Goal: Task Accomplishment & Management: Use online tool/utility

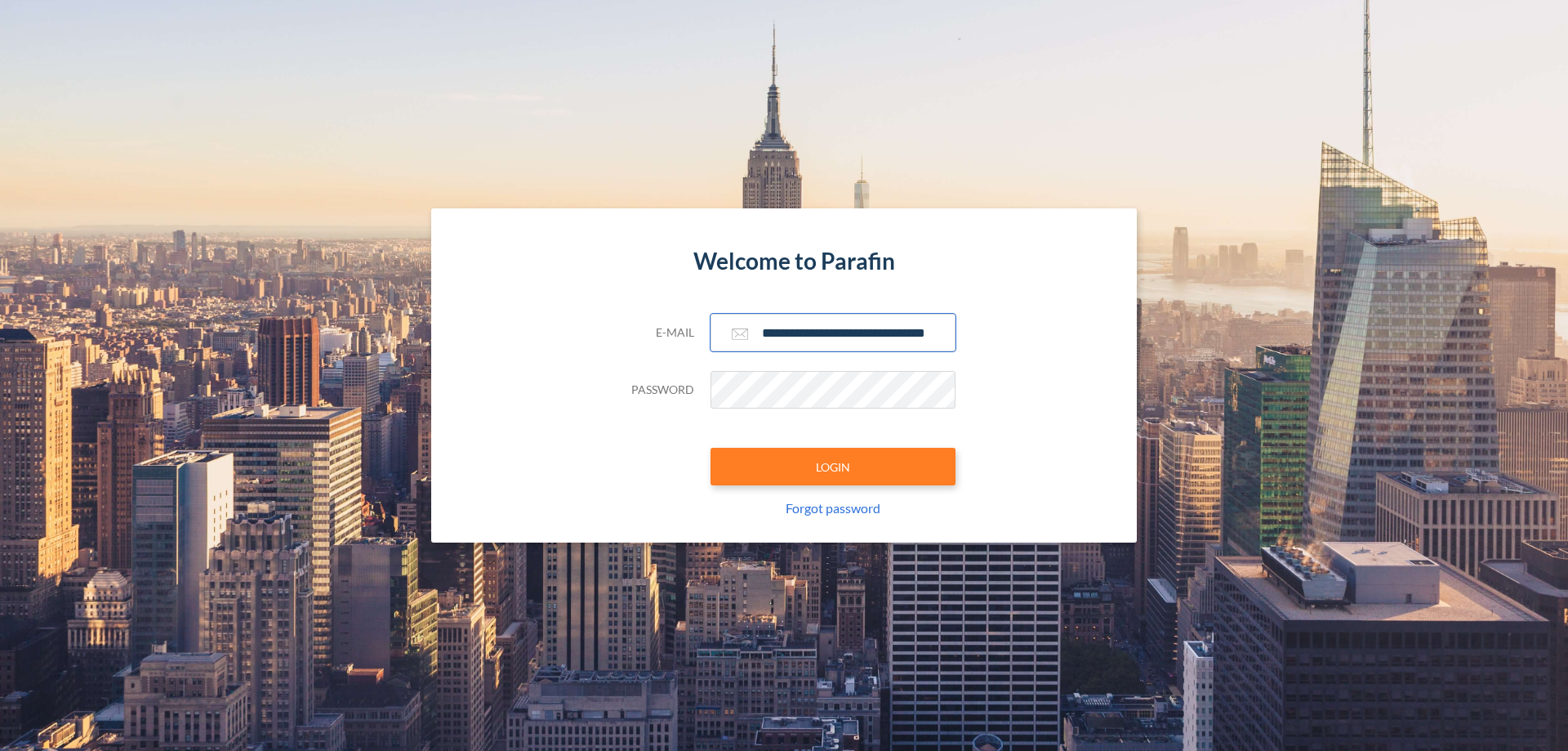
type input "**********"
click at [833, 467] on button "LOGIN" at bounding box center [833, 467] width 245 height 37
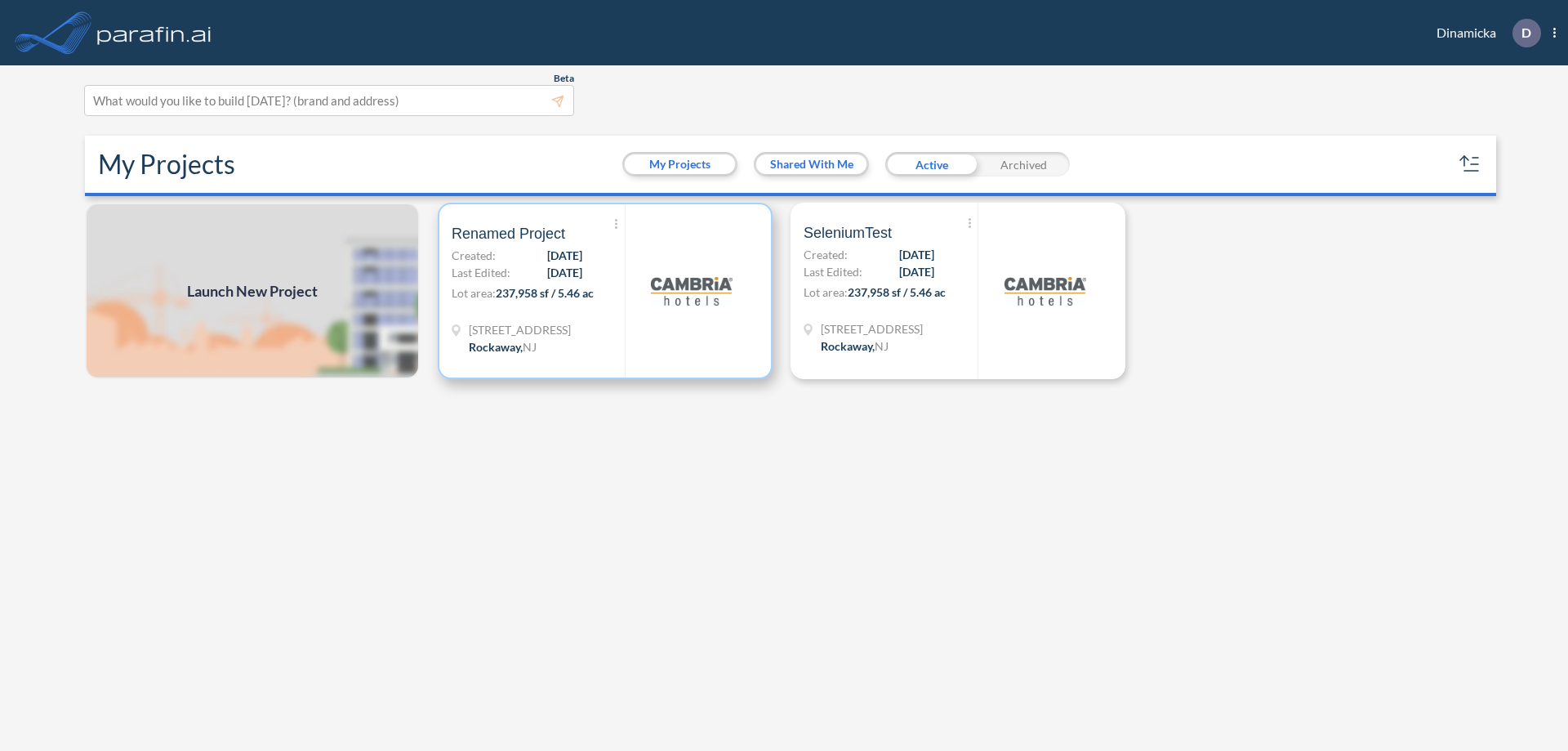
scroll to position [4, 0]
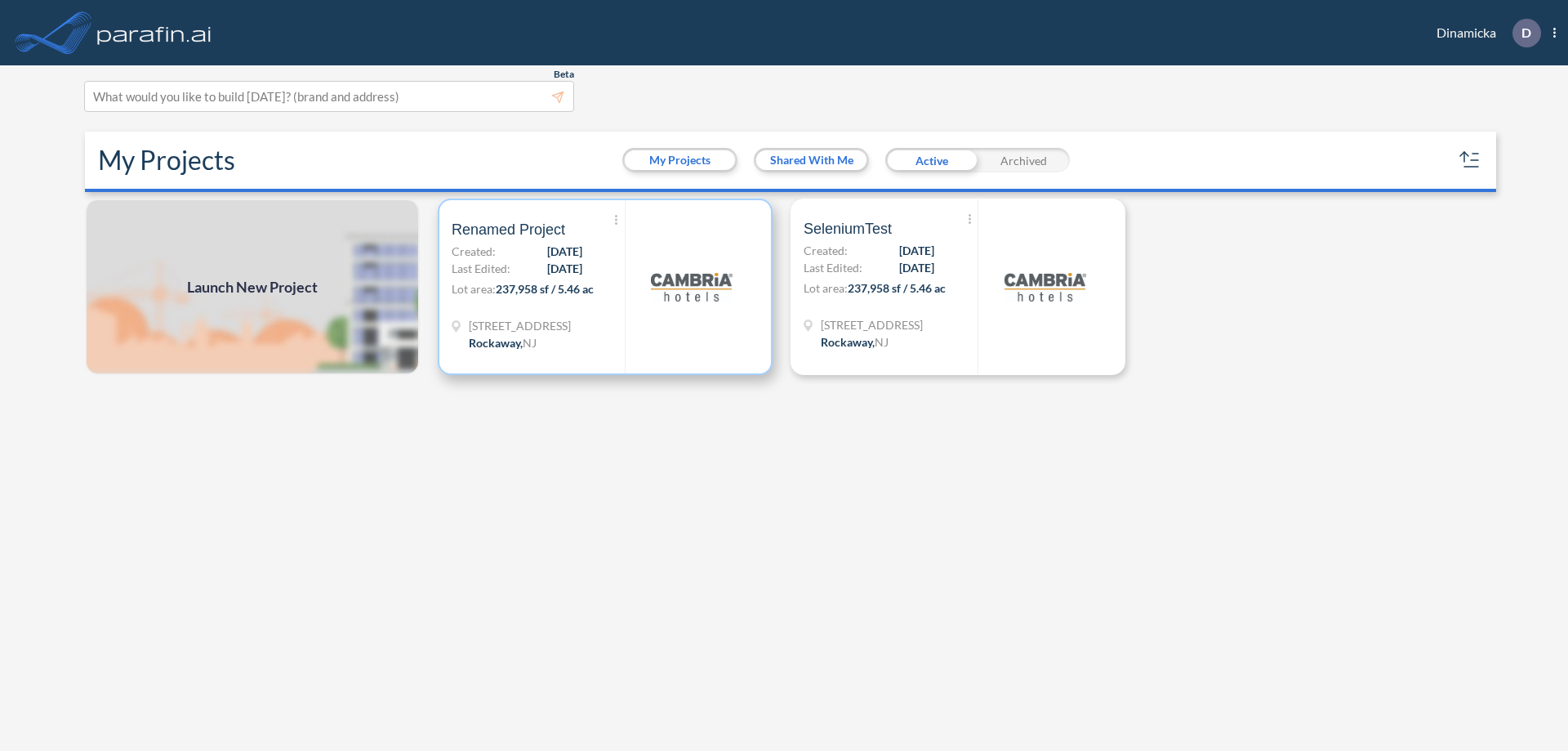
click at [605, 287] on p "Lot area: 237,958 sf / 5.46 ac" at bounding box center [537, 292] width 173 height 24
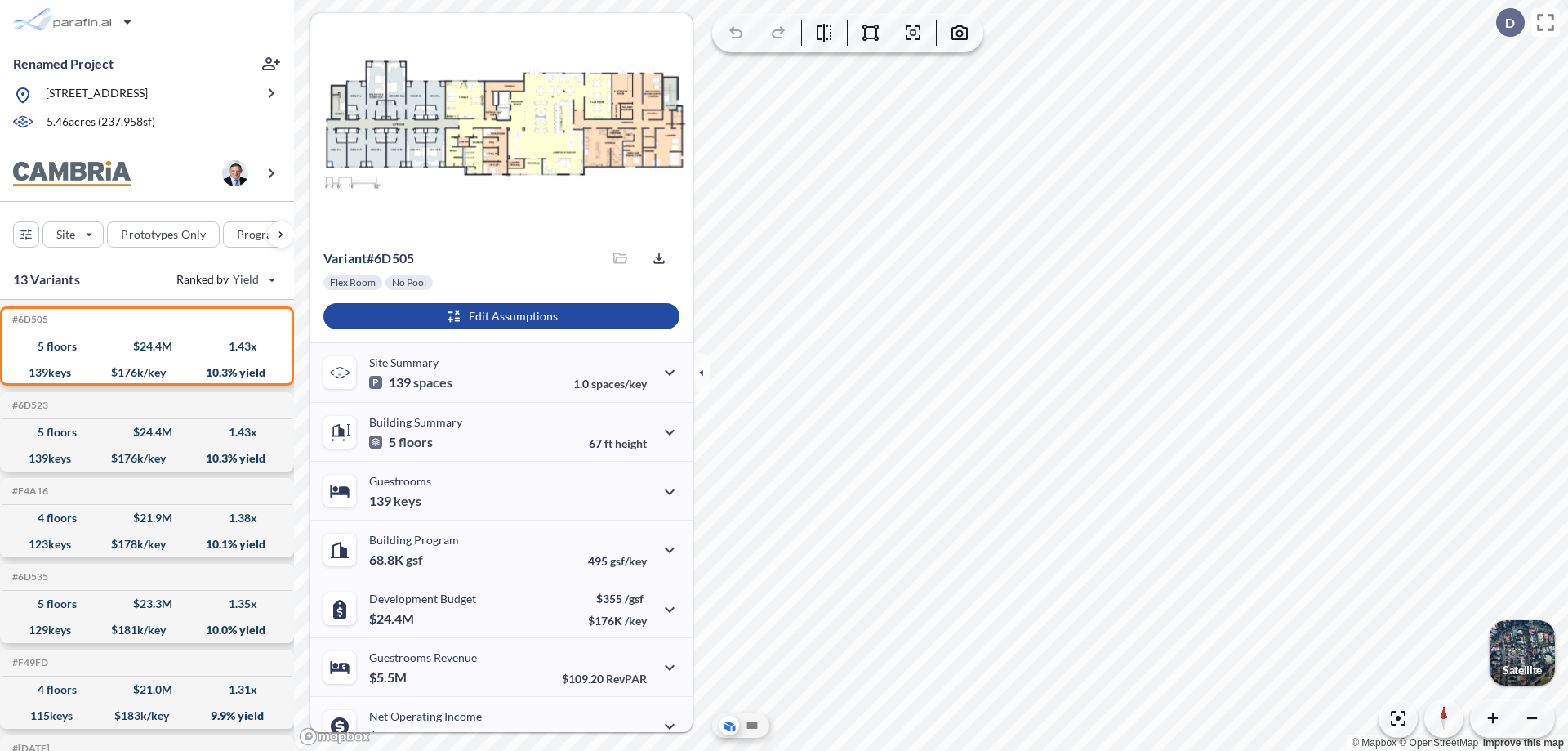
scroll to position [83, 0]
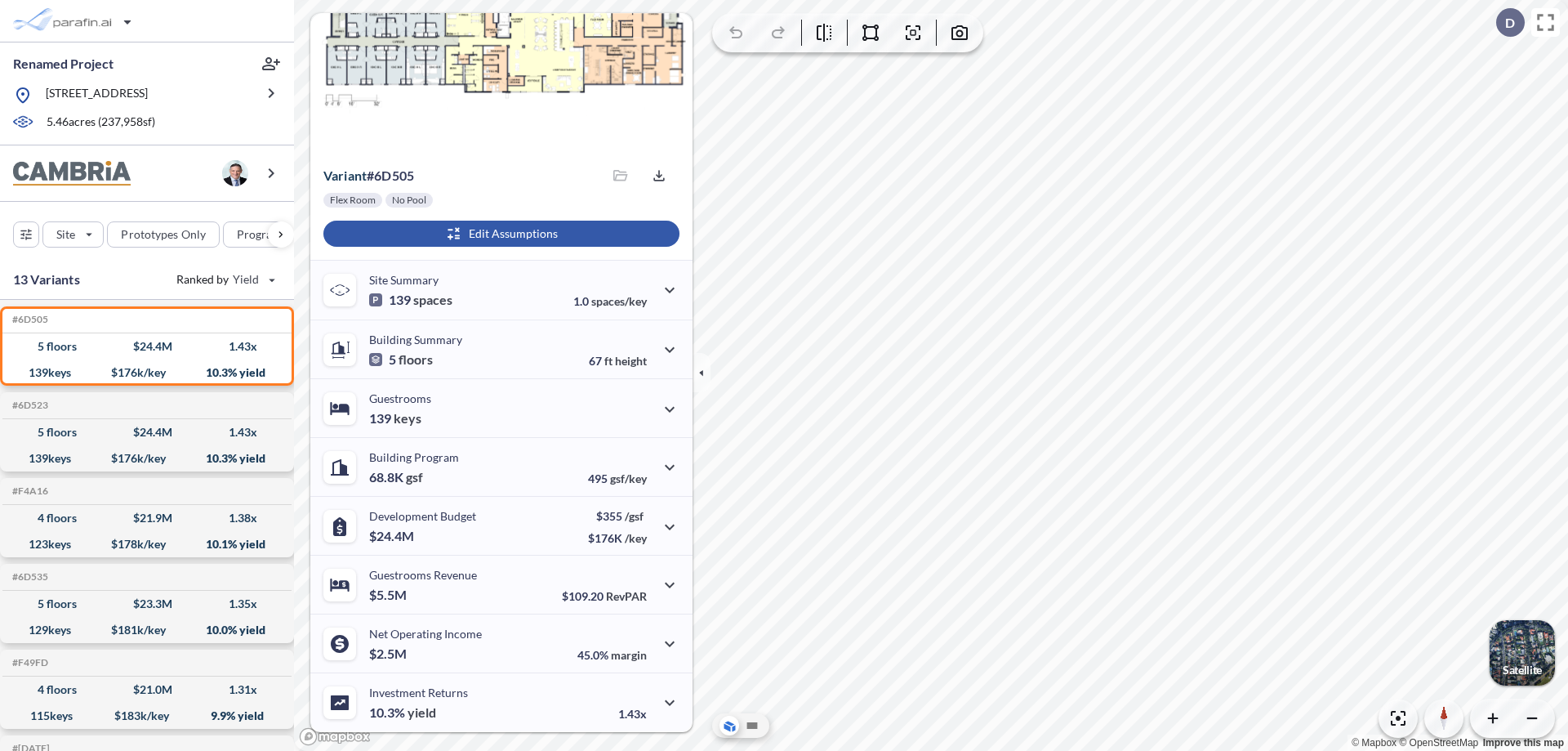
click at [499, 234] on div "button" at bounding box center [501, 233] width 356 height 26
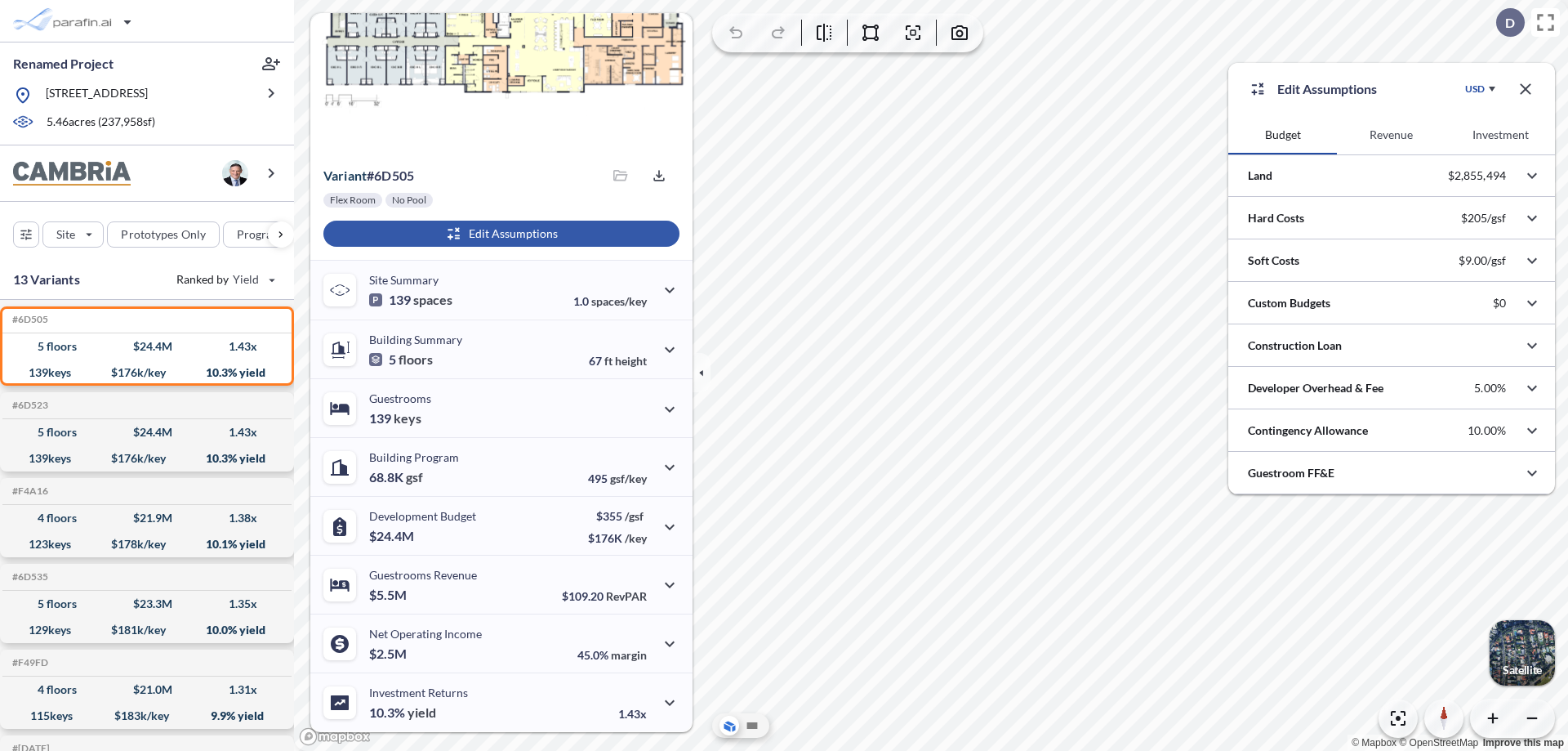
click at [1390, 135] on button "Revenue" at bounding box center [1391, 135] width 108 height 39
